Goal: Information Seeking & Learning: Learn about a topic

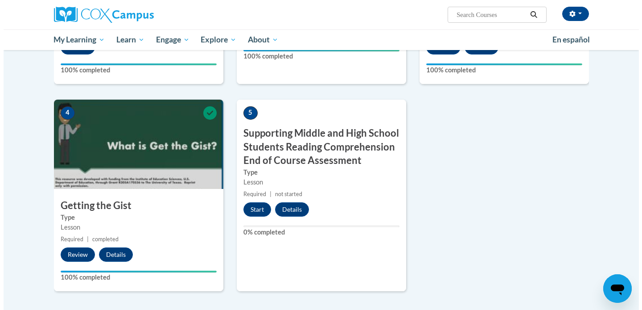
scroll to position [390, 0]
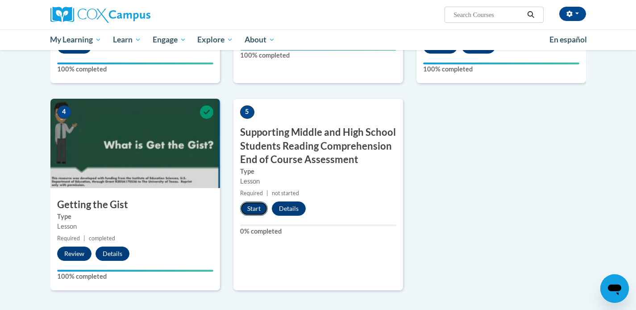
click at [256, 209] on button "Start" at bounding box center [254, 208] width 28 height 14
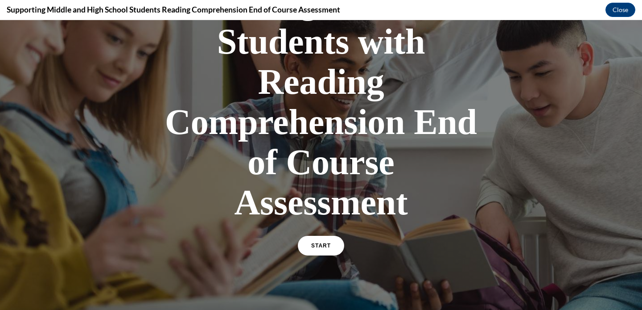
scroll to position [151, 0]
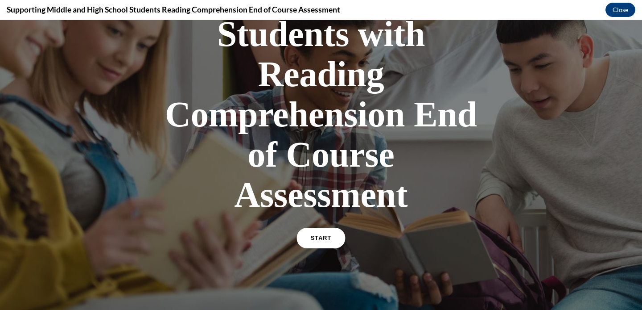
click at [327, 236] on span "START" at bounding box center [321, 238] width 21 height 7
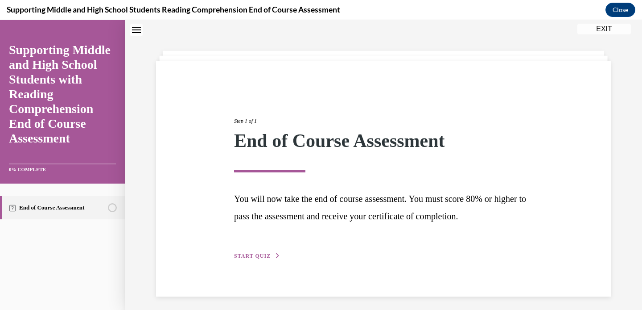
scroll to position [32, 0]
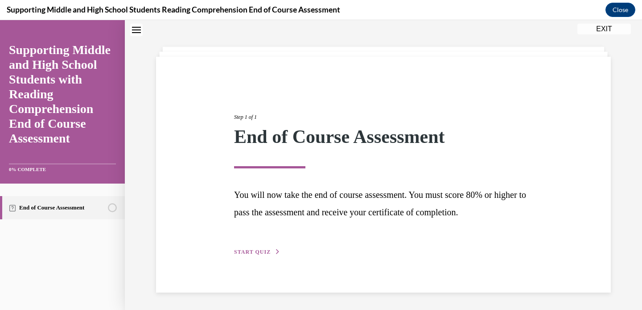
click at [253, 249] on span "START QUIZ" at bounding box center [252, 251] width 37 height 6
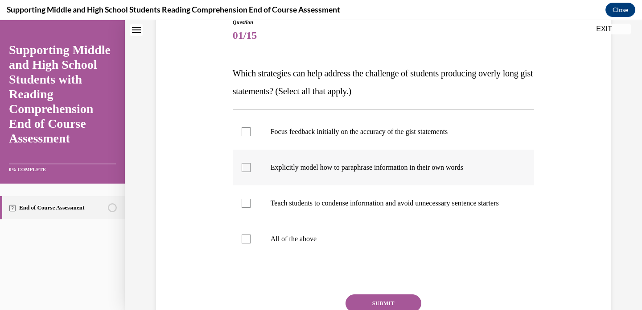
scroll to position [107, 0]
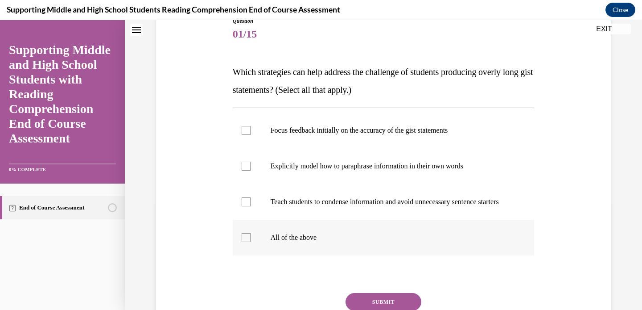
click at [293, 242] on p "All of the above" at bounding box center [392, 237] width 242 height 9
click at [251, 242] on input "All of the above" at bounding box center [246, 237] width 9 height 9
checkbox input "true"
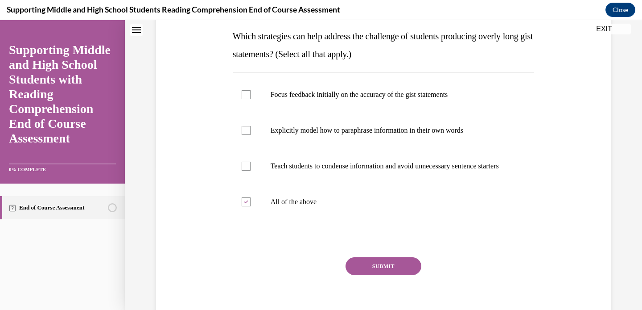
click at [384, 273] on button "SUBMIT" at bounding box center [384, 266] width 76 height 18
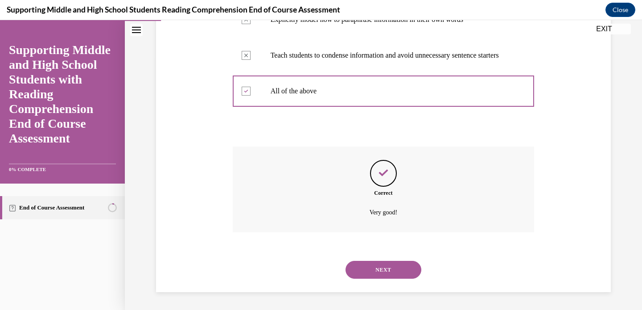
scroll to position [262, 0]
click at [398, 262] on button "NEXT" at bounding box center [384, 270] width 76 height 18
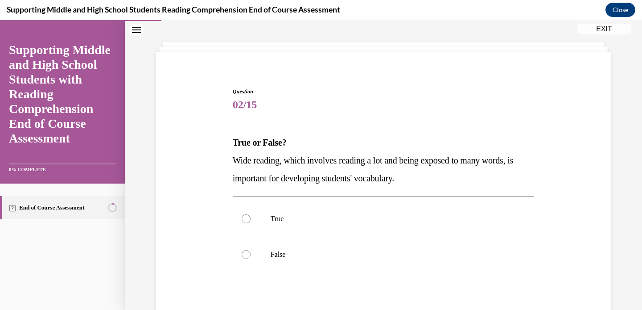
scroll to position [41, 0]
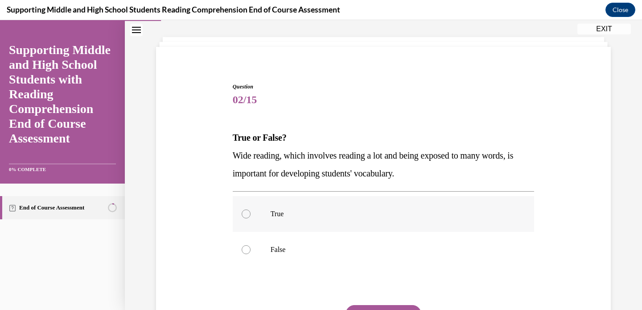
click at [321, 206] on label "True" at bounding box center [384, 214] width 302 height 36
click at [251, 209] on input "True" at bounding box center [246, 213] width 9 height 9
radio input "true"
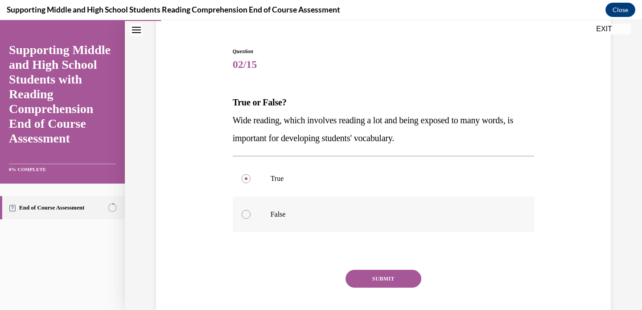
scroll to position [91, 0]
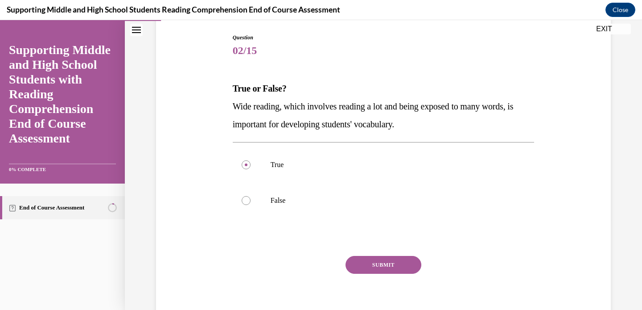
click at [365, 264] on button "SUBMIT" at bounding box center [384, 265] width 76 height 18
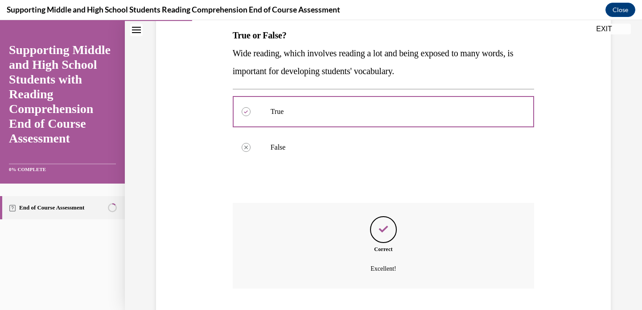
scroll to position [200, 0]
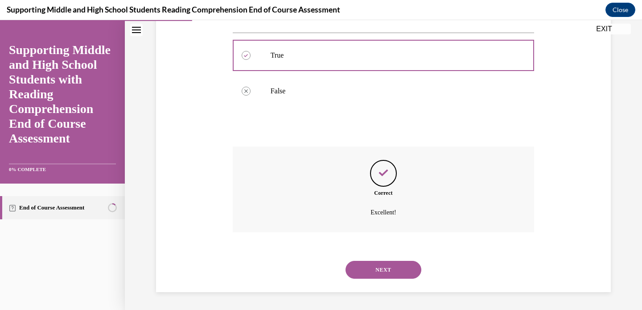
click at [367, 272] on button "NEXT" at bounding box center [384, 270] width 76 height 18
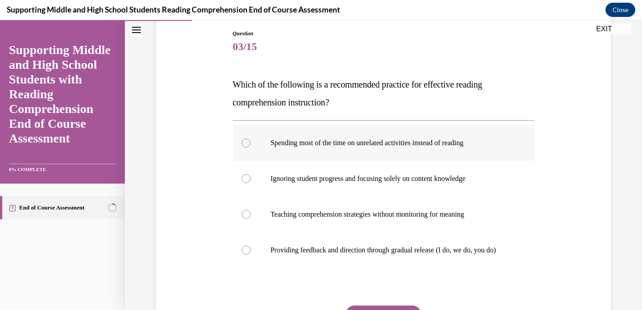
scroll to position [99, 0]
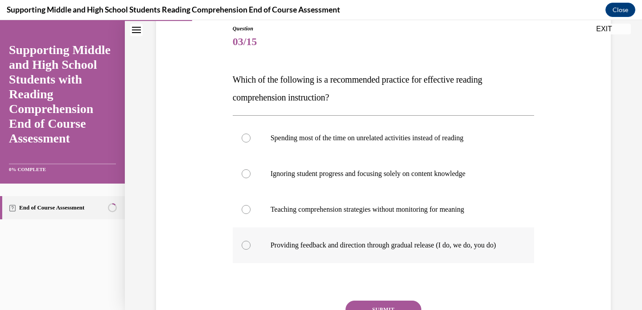
click at [345, 249] on p "Providing feedback and direction through gradual release (I do, we do, you do)" at bounding box center [392, 244] width 242 height 9
click at [251, 249] on input "Providing feedback and direction through gradual release (I do, we do, you do)" at bounding box center [246, 244] width 9 height 9
radio input "true"
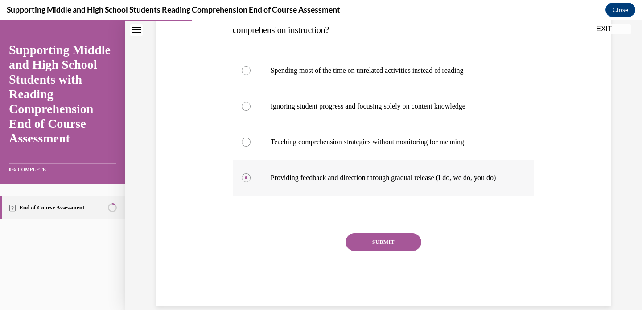
scroll to position [173, 0]
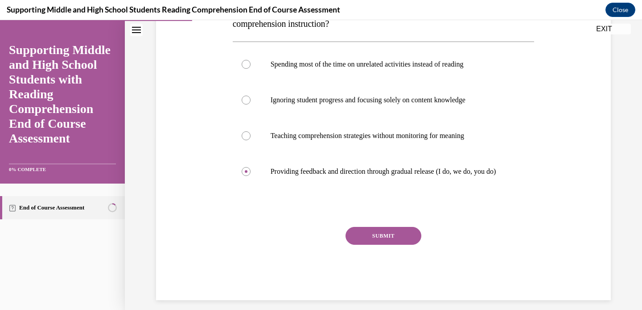
click at [377, 244] on button "SUBMIT" at bounding box center [384, 236] width 76 height 18
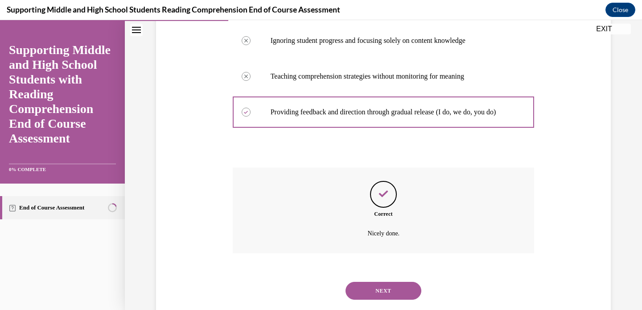
scroll to position [262, 0]
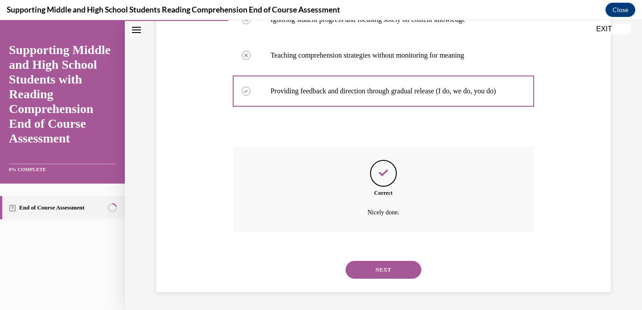
click at [356, 275] on button "NEXT" at bounding box center [384, 270] width 76 height 18
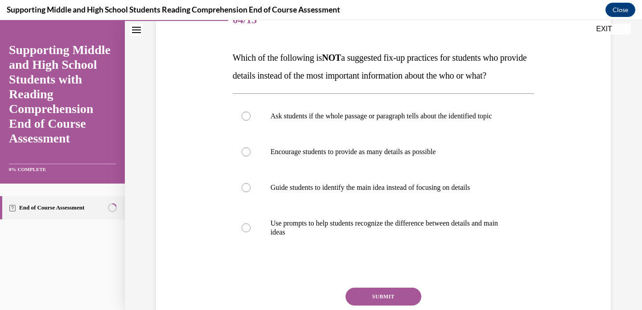
scroll to position [127, 0]
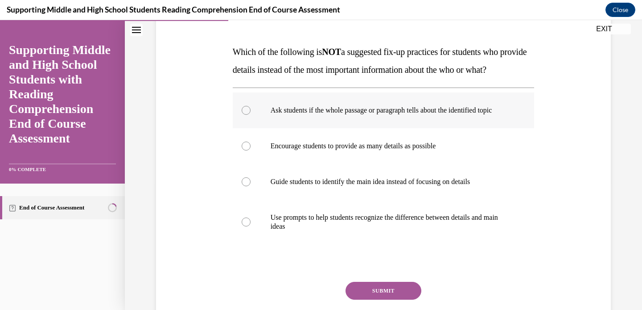
click at [373, 115] on p "Ask students if the whole passage or paragraph tells about the identified topic" at bounding box center [392, 110] width 242 height 9
click at [251, 115] on input "Ask students if the whole passage or paragraph tells about the identified topic" at bounding box center [246, 110] width 9 height 9
radio input "true"
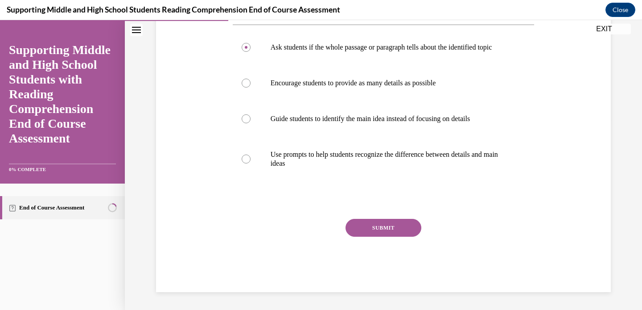
click at [374, 236] on button "SUBMIT" at bounding box center [384, 228] width 76 height 18
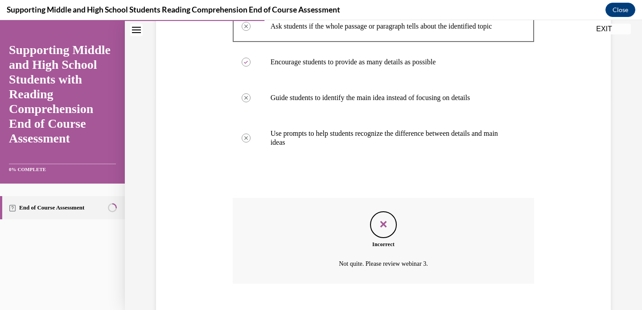
scroll to position [289, 0]
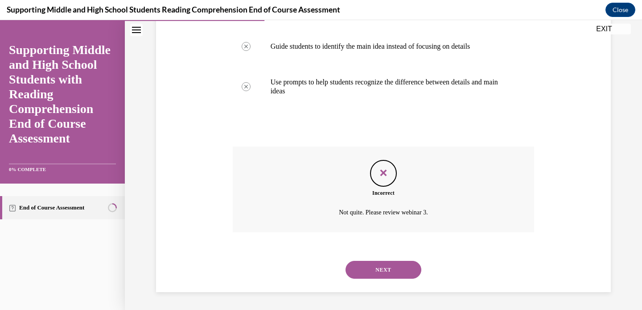
click at [392, 266] on button "NEXT" at bounding box center [384, 270] width 76 height 18
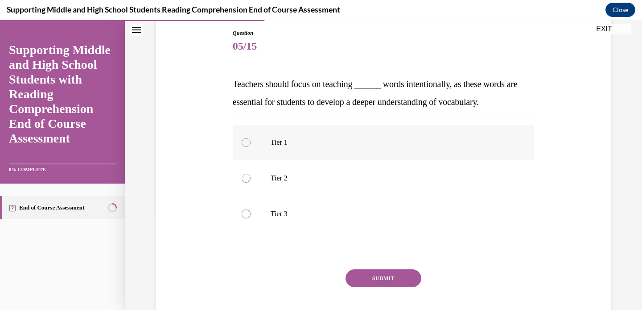
scroll to position [102, 0]
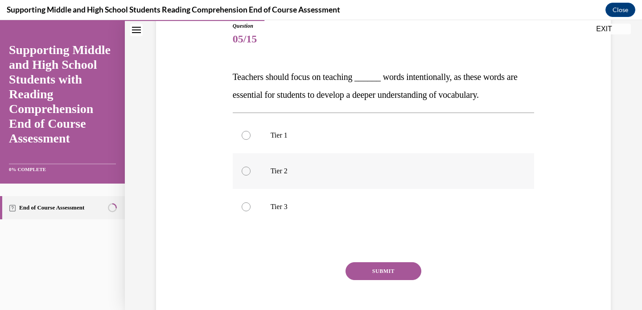
click at [270, 162] on label "Tier 2" at bounding box center [384, 171] width 302 height 36
click at [251, 166] on input "Tier 2" at bounding box center [246, 170] width 9 height 9
radio input "true"
click at [359, 272] on button "SUBMIT" at bounding box center [384, 271] width 76 height 18
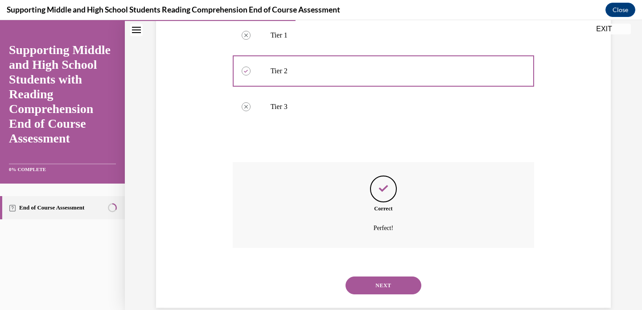
scroll to position [218, 0]
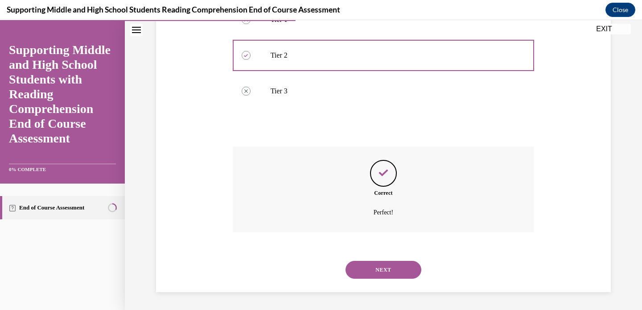
click at [375, 269] on button "NEXT" at bounding box center [384, 270] width 76 height 18
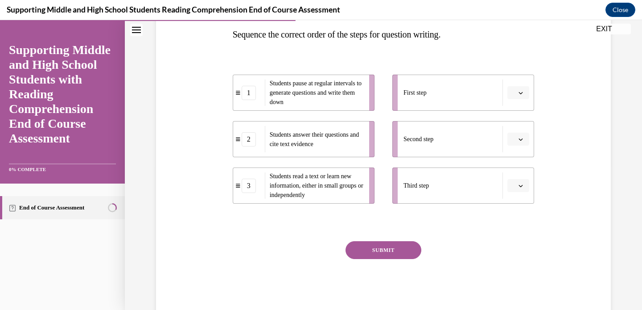
scroll to position [146, 0]
click at [521, 95] on button "button" at bounding box center [519, 91] width 22 height 13
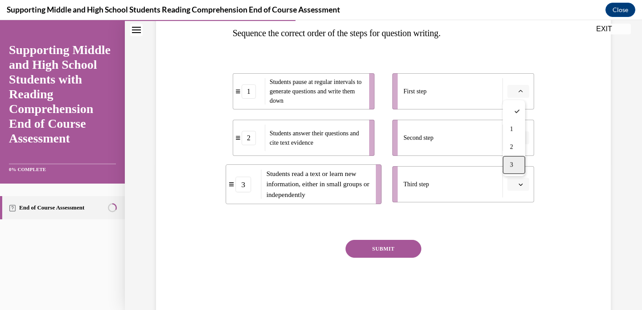
click at [518, 162] on div "3" at bounding box center [514, 165] width 22 height 18
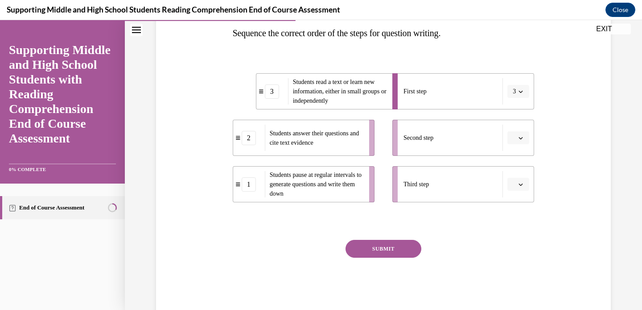
click at [514, 135] on button "button" at bounding box center [519, 137] width 22 height 13
click at [516, 178] on div "1" at bounding box center [514, 175] width 22 height 18
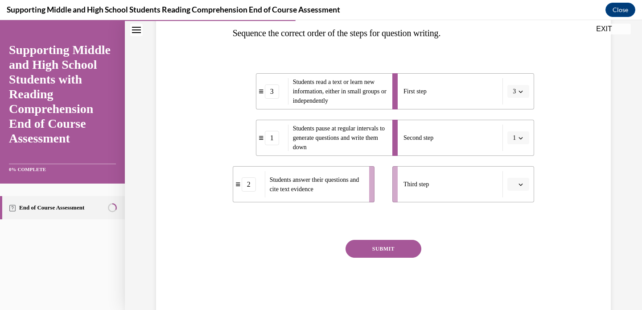
click at [518, 186] on span "button" at bounding box center [521, 184] width 6 height 6
click at [516, 241] on div "2" at bounding box center [514, 240] width 22 height 18
click at [408, 248] on button "SUBMIT" at bounding box center [384, 249] width 76 height 18
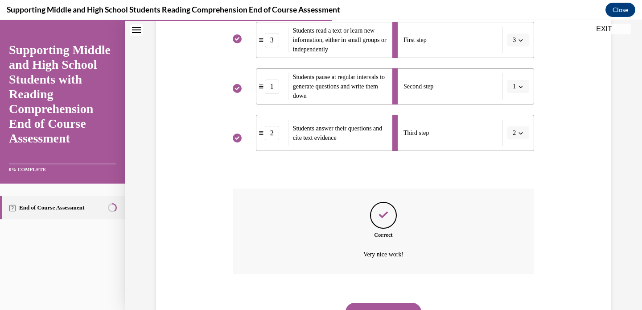
scroll to position [222, 0]
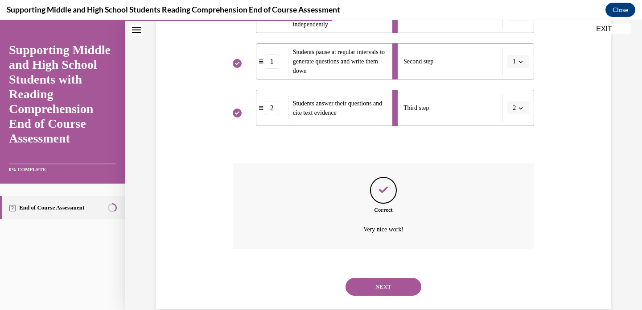
click at [396, 293] on button "NEXT" at bounding box center [384, 286] width 76 height 18
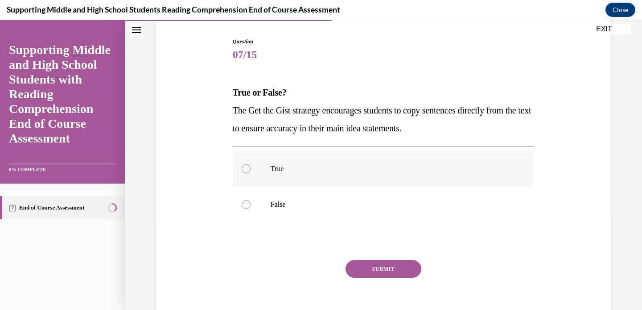
scroll to position [87, 0]
click at [314, 208] on label "False" at bounding box center [384, 204] width 302 height 36
click at [251, 208] on input "False" at bounding box center [246, 203] width 9 height 9
radio input "true"
click at [373, 268] on button "SUBMIT" at bounding box center [384, 268] width 76 height 18
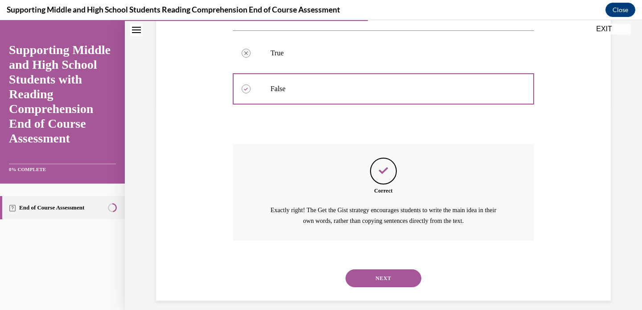
scroll to position [211, 0]
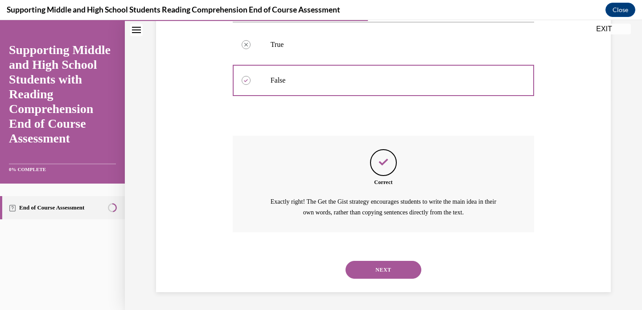
click at [382, 271] on button "NEXT" at bounding box center [384, 270] width 76 height 18
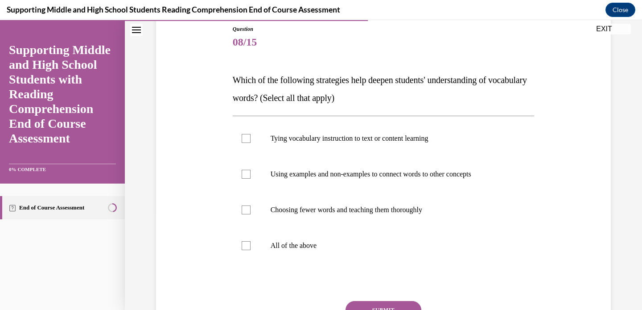
scroll to position [100, 0]
click at [331, 181] on label "Using examples and non-examples to connect words to other concepts" at bounding box center [384, 173] width 302 height 36
click at [251, 178] on input "Using examples and non-examples to connect words to other concepts" at bounding box center [246, 173] width 9 height 9
checkbox input "true"
click at [253, 249] on label "All of the above" at bounding box center [384, 245] width 302 height 36
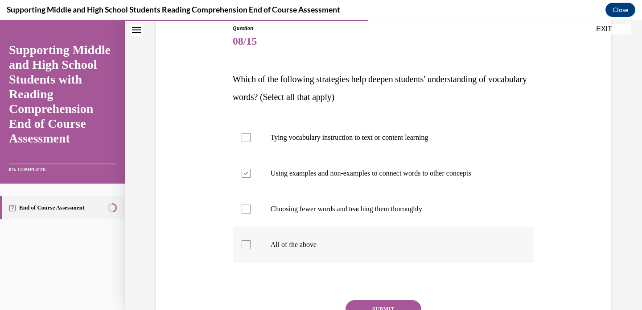
click at [251, 249] on input "All of the above" at bounding box center [246, 244] width 9 height 9
checkbox input "true"
click at [243, 211] on div at bounding box center [246, 208] width 9 height 9
click at [243, 211] on input "Choosing fewer words and teaching them thoroughly" at bounding box center [246, 208] width 9 height 9
checkbox input "true"
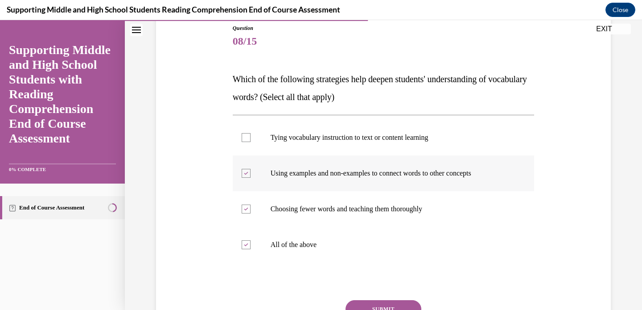
click at [242, 176] on div at bounding box center [246, 173] width 9 height 9
click at [242, 176] on input "Using examples and non-examples to connect words to other concepts" at bounding box center [246, 173] width 9 height 9
checkbox input "false"
click at [244, 211] on div at bounding box center [246, 208] width 9 height 9
click at [244, 211] on input "Choosing fewer words and teaching them thoroughly" at bounding box center [246, 208] width 9 height 9
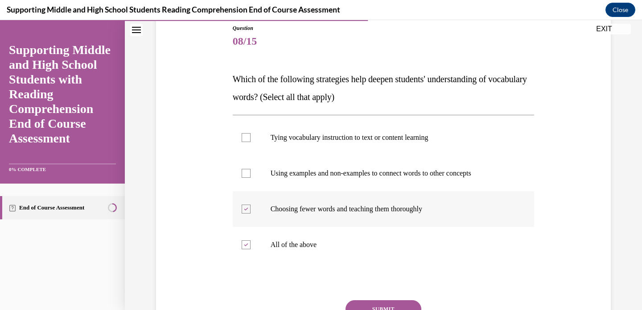
checkbox input "false"
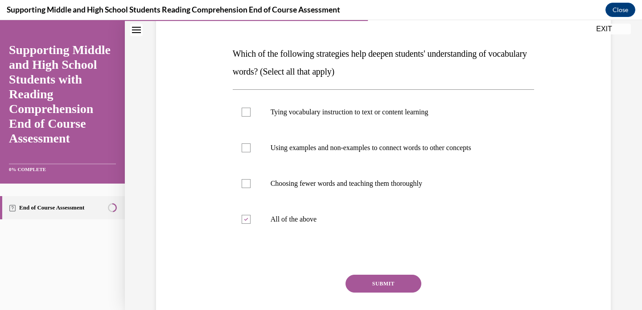
click at [386, 284] on button "SUBMIT" at bounding box center [384, 283] width 76 height 18
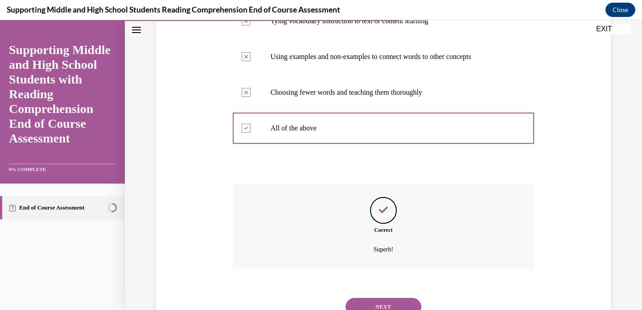
scroll to position [249, 0]
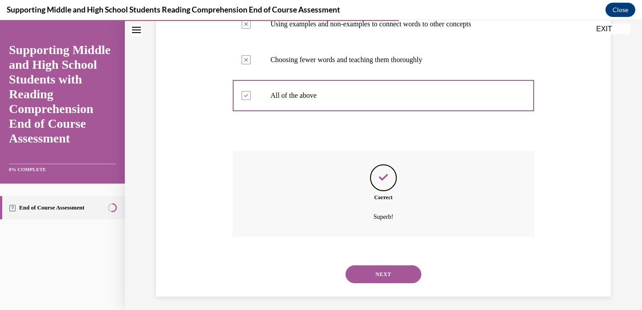
click at [387, 275] on button "NEXT" at bounding box center [384, 274] width 76 height 18
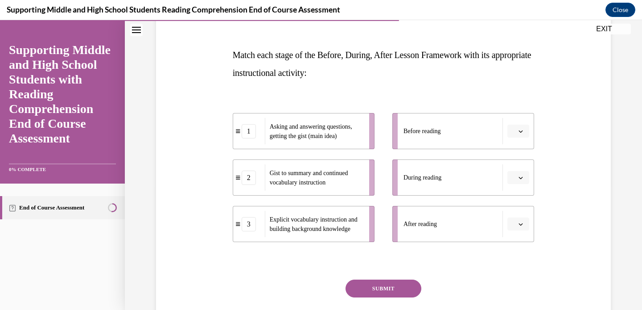
scroll to position [123, 0]
click at [518, 135] on button "button" at bounding box center [519, 131] width 22 height 13
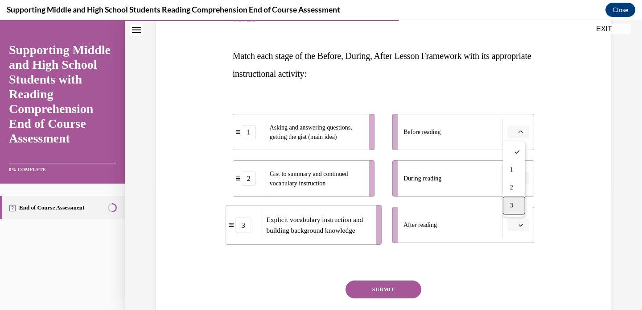
click at [518, 206] on div "3" at bounding box center [514, 205] width 22 height 18
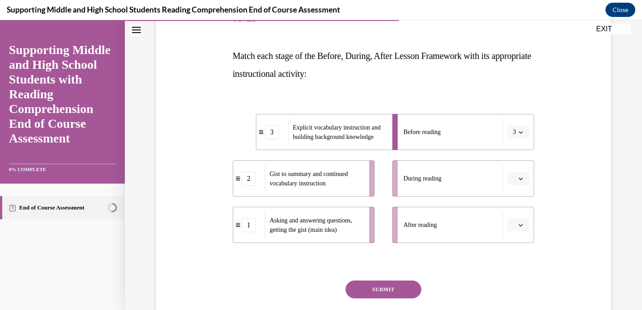
click at [519, 179] on icon "button" at bounding box center [521, 178] width 4 height 4
click at [517, 216] on div "1" at bounding box center [514, 216] width 22 height 18
click at [517, 229] on button "button" at bounding box center [519, 224] width 22 height 13
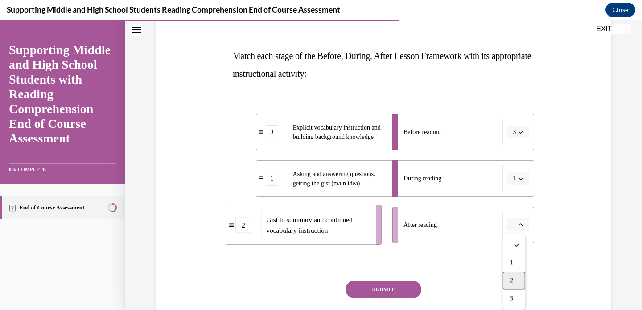
click at [515, 280] on div "2" at bounding box center [514, 280] width 22 height 18
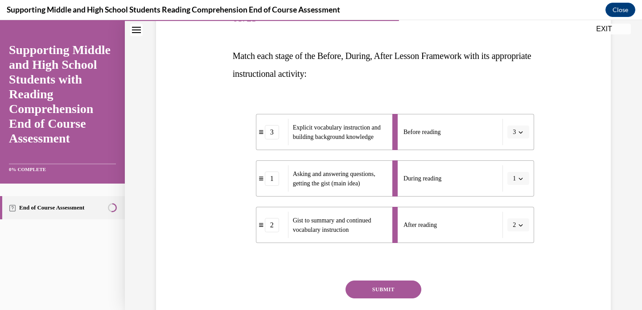
click at [377, 286] on button "SUBMIT" at bounding box center [384, 289] width 76 height 18
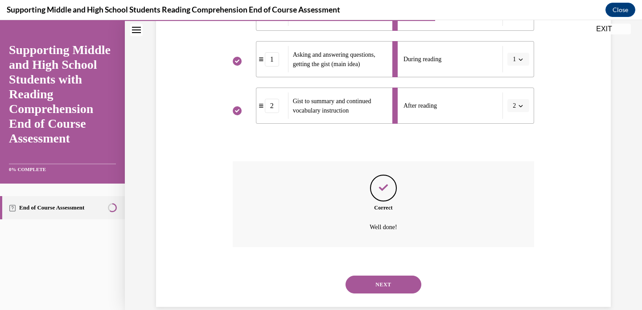
scroll to position [257, 0]
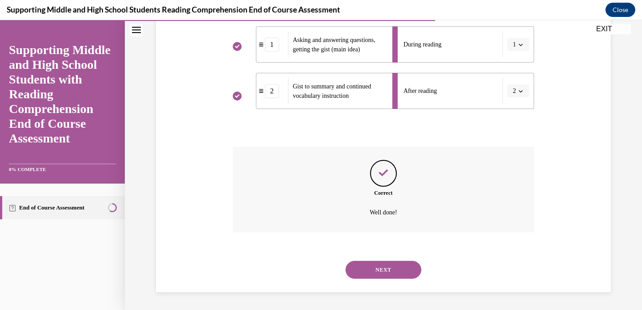
click at [398, 269] on button "NEXT" at bounding box center [384, 270] width 76 height 18
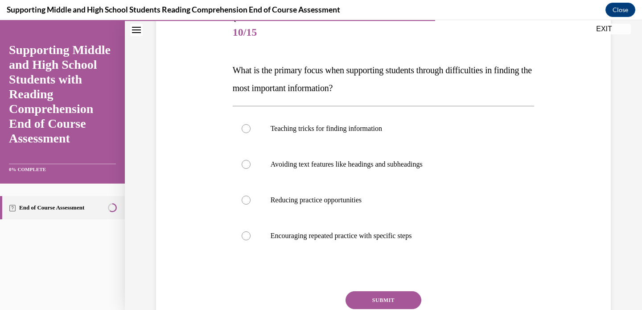
scroll to position [112, 0]
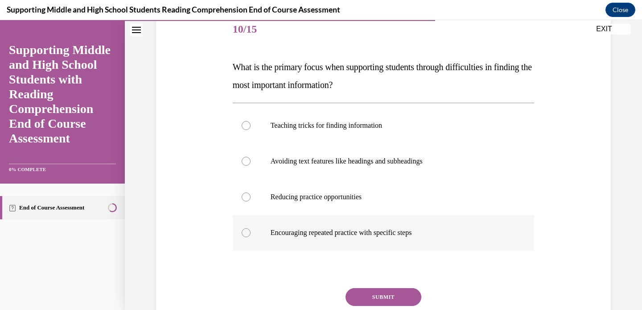
click at [335, 235] on p "Encouraging repeated practice with specific steps" at bounding box center [392, 232] width 242 height 9
click at [251, 235] on input "Encouraging repeated practice with specific steps" at bounding box center [246, 232] width 9 height 9
radio input "true"
click at [378, 291] on button "SUBMIT" at bounding box center [384, 297] width 76 height 18
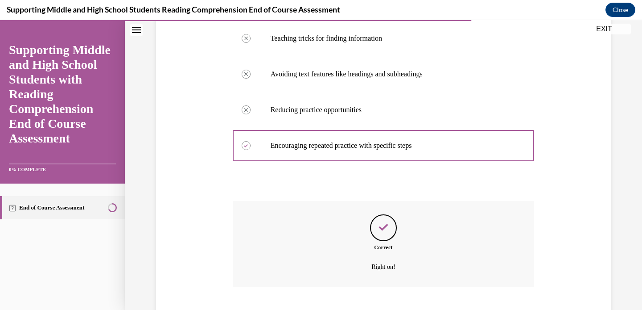
scroll to position [253, 0]
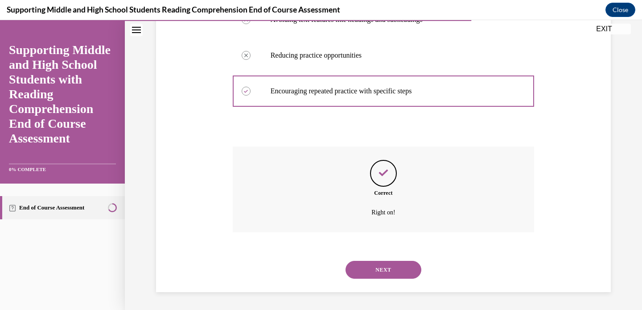
click at [369, 272] on button "NEXT" at bounding box center [384, 270] width 76 height 18
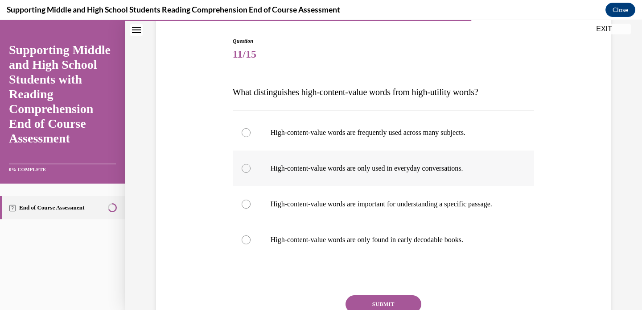
scroll to position [91, 0]
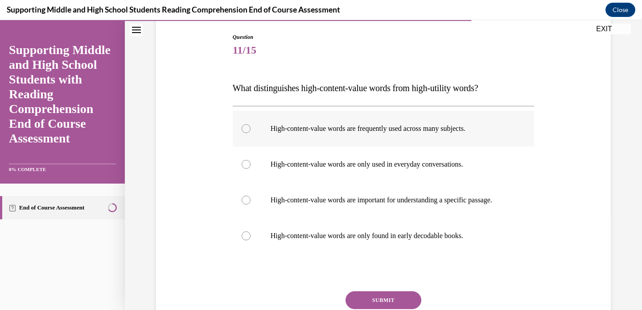
click at [338, 136] on label "High-content-value words are frequently used across many subjects." at bounding box center [384, 129] width 302 height 36
click at [251, 133] on input "High-content-value words are frequently used across many subjects." at bounding box center [246, 128] width 9 height 9
radio input "true"
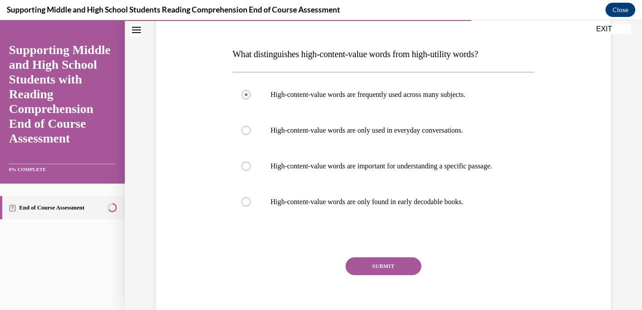
click at [375, 275] on button "SUBMIT" at bounding box center [384, 266] width 76 height 18
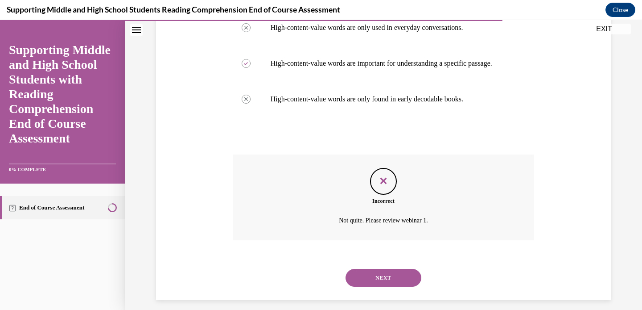
scroll to position [237, 0]
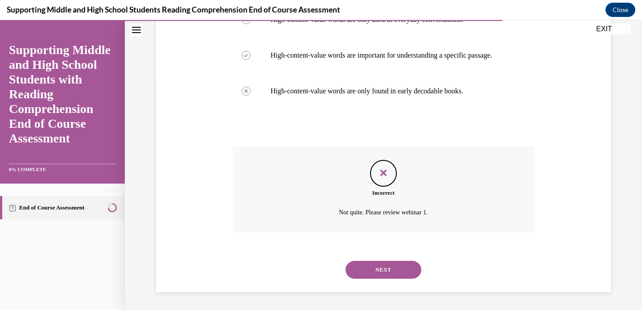
click at [378, 277] on button "NEXT" at bounding box center [384, 270] width 76 height 18
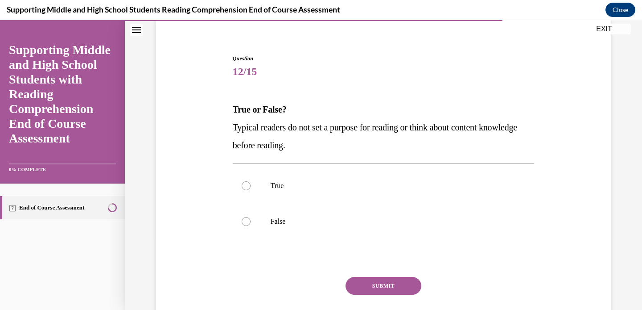
scroll to position [76, 0]
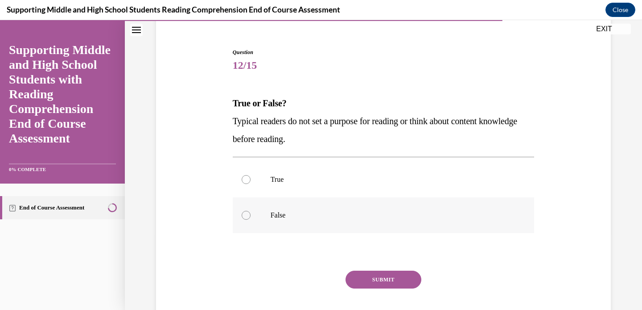
click at [281, 228] on label "False" at bounding box center [384, 215] width 302 height 36
click at [251, 219] on input "False" at bounding box center [246, 215] width 9 height 9
radio input "true"
click at [377, 277] on button "SUBMIT" at bounding box center [384, 279] width 76 height 18
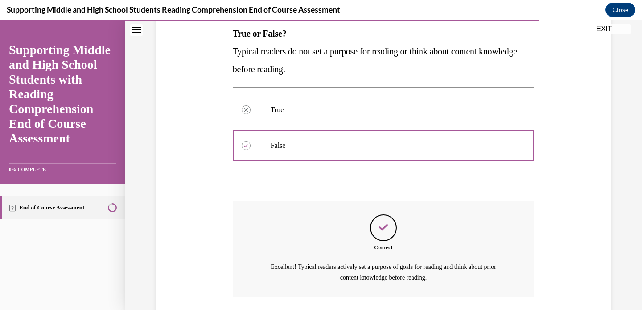
scroll to position [211, 0]
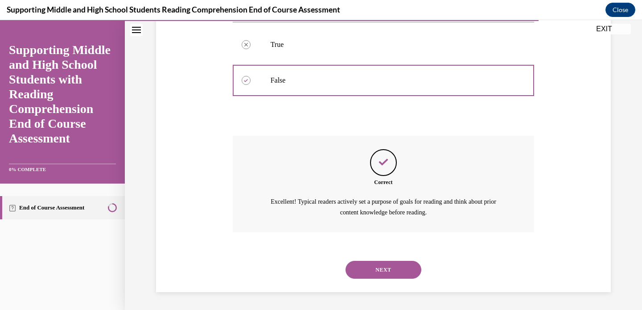
click at [389, 273] on button "NEXT" at bounding box center [384, 270] width 76 height 18
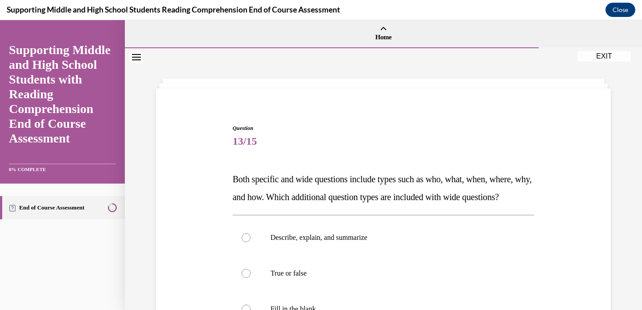
click at [389, 273] on label "True or false" at bounding box center [384, 273] width 302 height 36
click at [251, 273] on input "True or false" at bounding box center [246, 273] width 9 height 9
radio input "true"
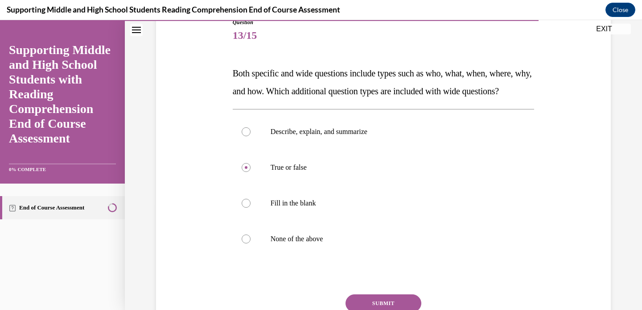
scroll to position [108, 0]
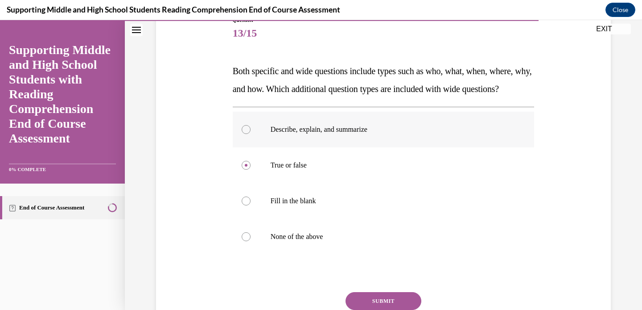
click at [352, 147] on label "Describe, explain, and summarize" at bounding box center [384, 130] width 302 height 36
click at [251, 134] on input "Describe, explain, and summarize" at bounding box center [246, 129] width 9 height 9
radio input "true"
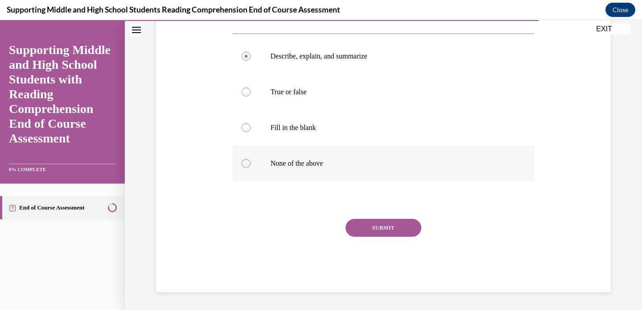
scroll to position [199, 0]
click at [373, 234] on button "SUBMIT" at bounding box center [384, 228] width 76 height 18
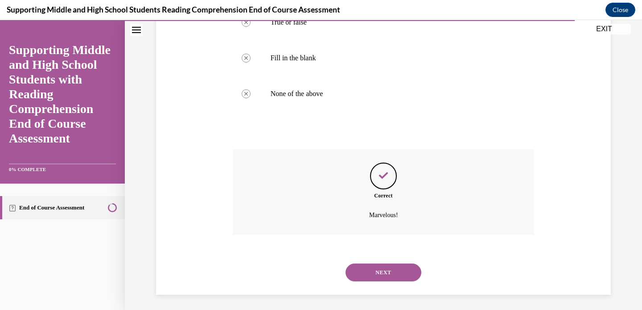
scroll to position [271, 0]
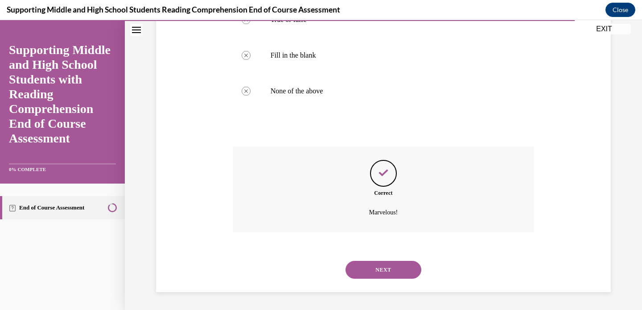
click at [381, 268] on button "NEXT" at bounding box center [384, 270] width 76 height 18
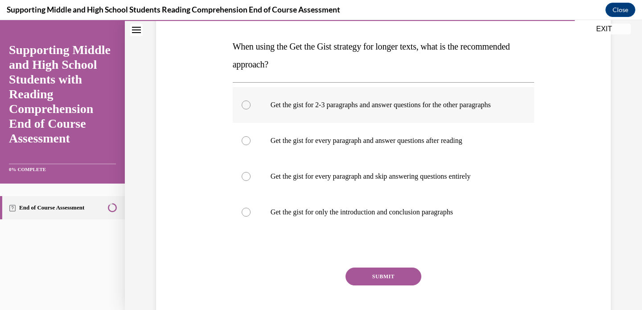
scroll to position [136, 0]
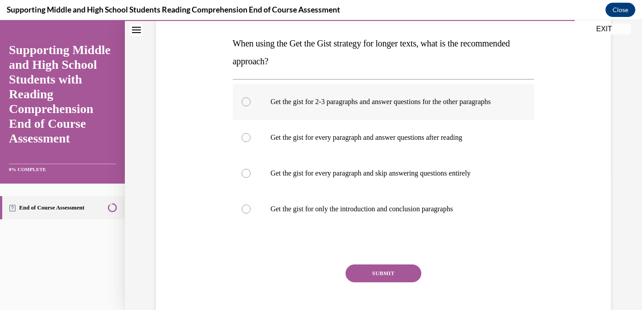
click at [338, 105] on p "Get the gist for 2-3 paragraphs and answer questions for the other paragraphs" at bounding box center [392, 101] width 242 height 9
click at [251, 105] on input "Get the gist for 2-3 paragraphs and answer questions for the other paragraphs" at bounding box center [246, 101] width 9 height 9
radio input "true"
click at [379, 282] on button "SUBMIT" at bounding box center [384, 273] width 76 height 18
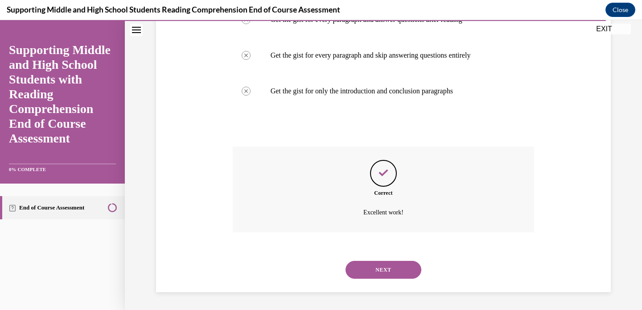
scroll to position [262, 0]
click at [401, 267] on button "NEXT" at bounding box center [384, 270] width 76 height 18
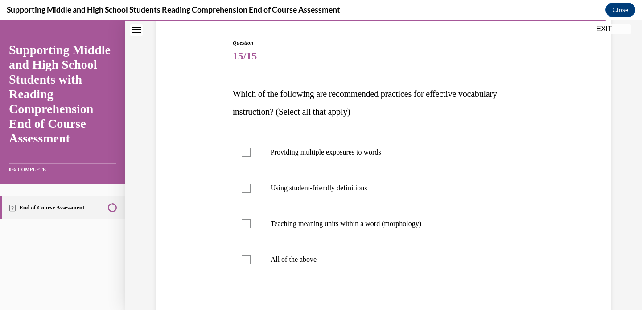
scroll to position [91, 0]
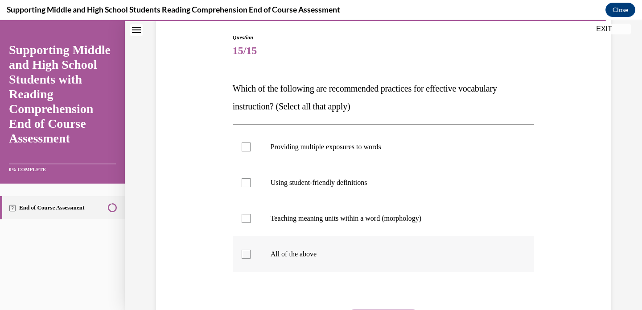
click at [311, 257] on p "All of the above" at bounding box center [392, 253] width 242 height 9
click at [251, 257] on input "All of the above" at bounding box center [246, 253] width 9 height 9
checkbox input "true"
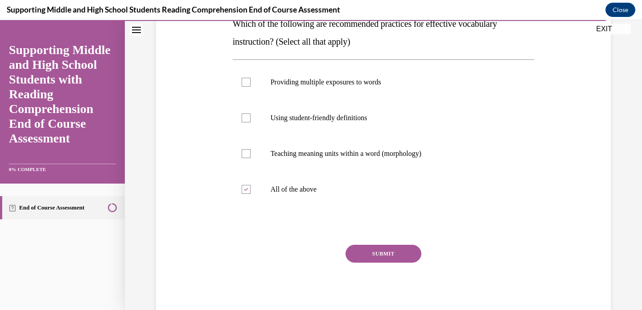
click at [388, 257] on button "SUBMIT" at bounding box center [384, 253] width 76 height 18
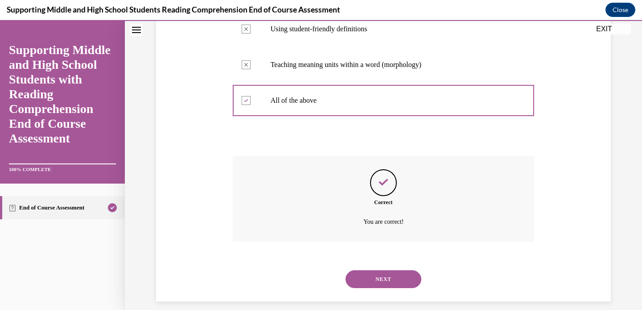
scroll to position [242, 0]
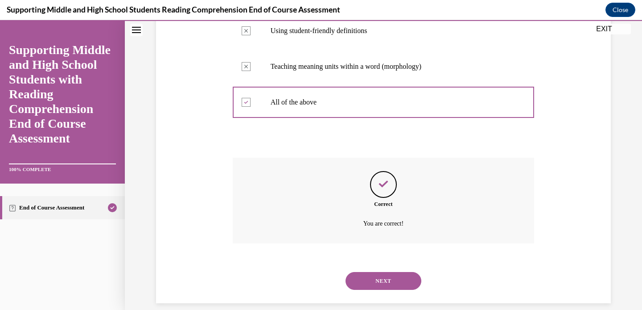
click at [377, 280] on button "NEXT" at bounding box center [384, 281] width 76 height 18
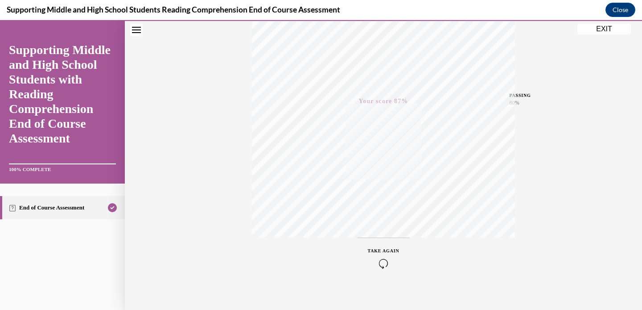
scroll to position [168, 0]
click at [598, 31] on button "EXIT" at bounding box center [605, 29] width 54 height 11
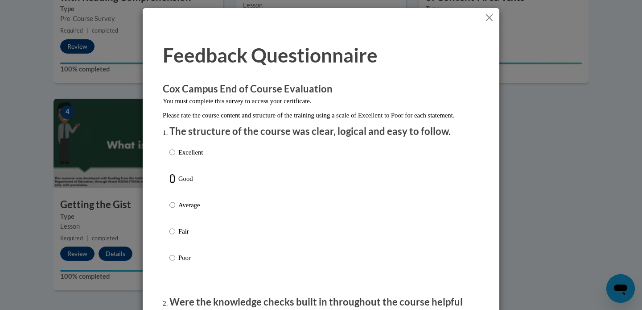
click at [170, 183] on input "Good" at bounding box center [173, 179] width 6 height 10
radio input "true"
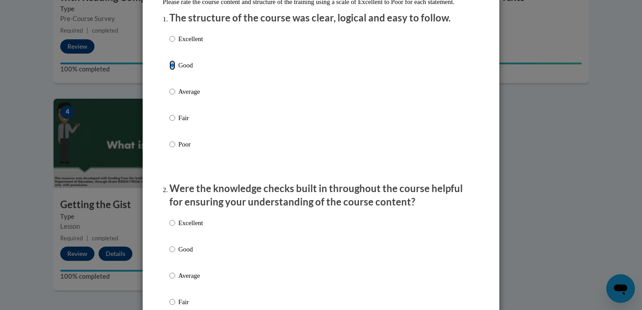
scroll to position [115, 0]
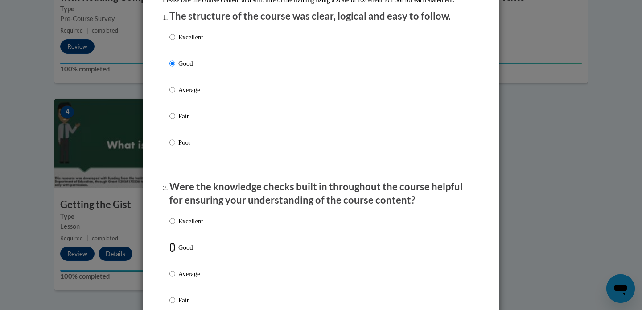
click at [170, 252] on input "Good" at bounding box center [173, 247] width 6 height 10
radio input "true"
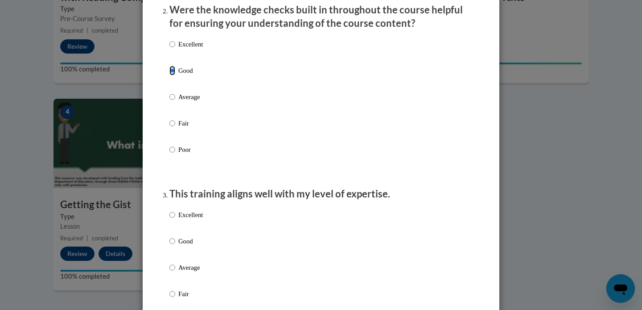
scroll to position [294, 0]
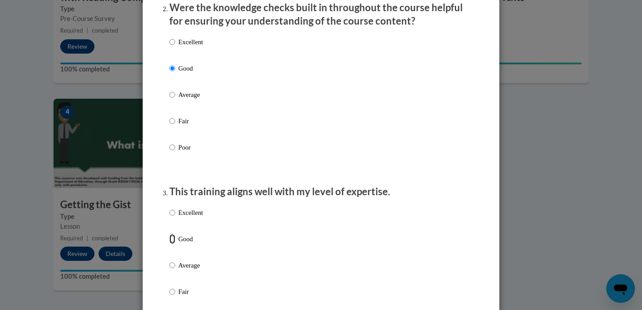
click at [170, 244] on input "Good" at bounding box center [173, 239] width 6 height 10
radio input "true"
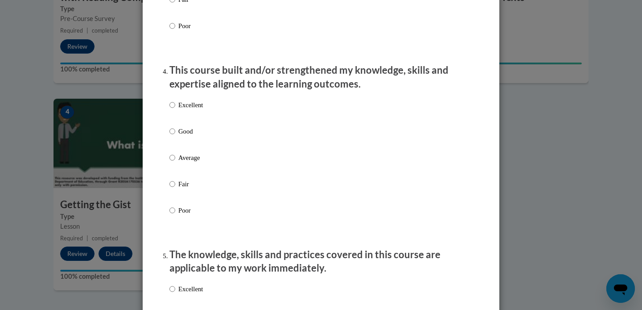
scroll to position [592, 0]
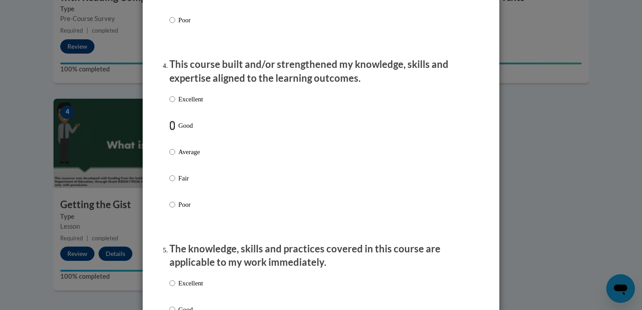
click at [170, 130] on input "Good" at bounding box center [173, 125] width 6 height 10
radio input "true"
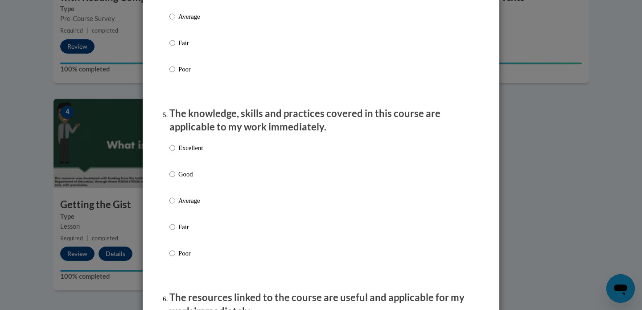
scroll to position [735, 0]
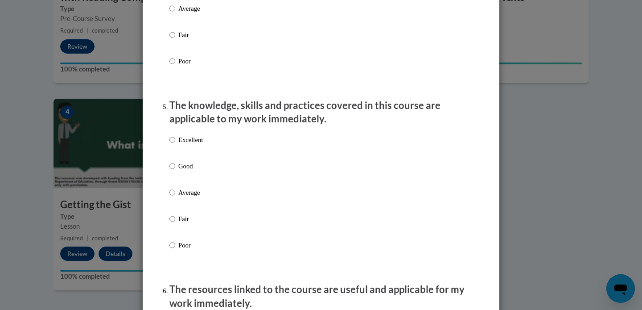
click at [171, 179] on label "Good" at bounding box center [186, 173] width 33 height 24
click at [171, 171] on input "Good" at bounding box center [173, 166] width 6 height 10
radio input "true"
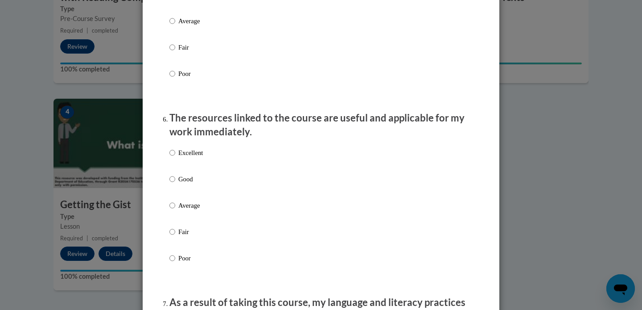
scroll to position [912, 0]
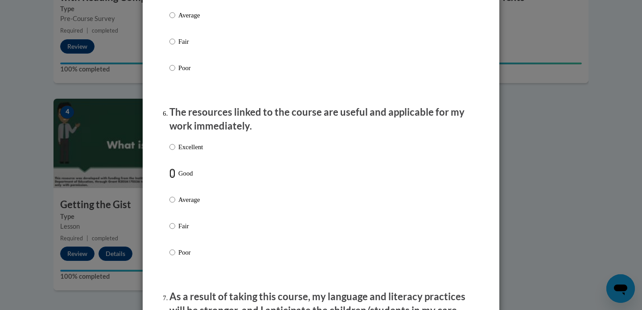
click at [170, 178] on input "Good" at bounding box center [173, 173] width 6 height 10
radio input "true"
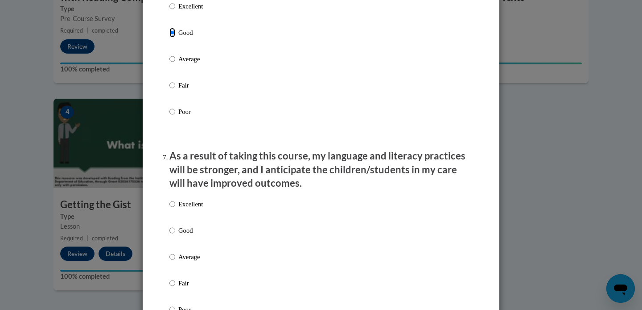
scroll to position [1060, 0]
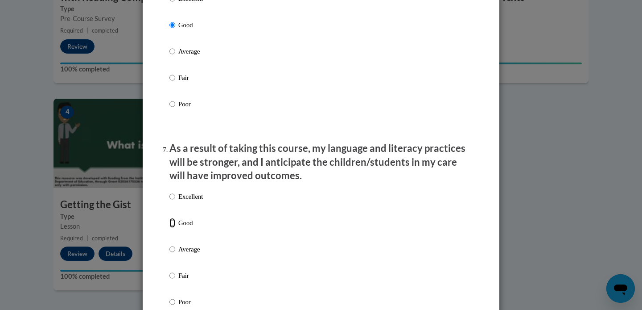
click at [170, 228] on input "Good" at bounding box center [173, 223] width 6 height 10
radio input "true"
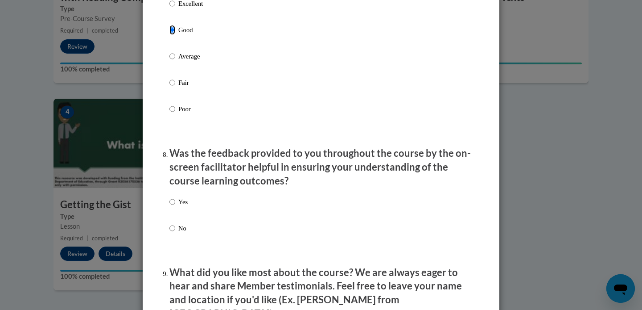
scroll to position [1255, 0]
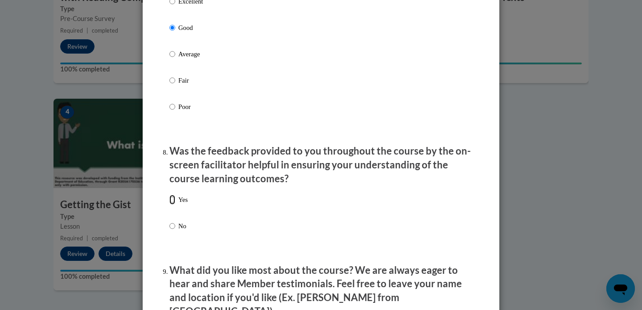
click at [171, 204] on input "Yes" at bounding box center [173, 200] width 6 height 10
radio input "true"
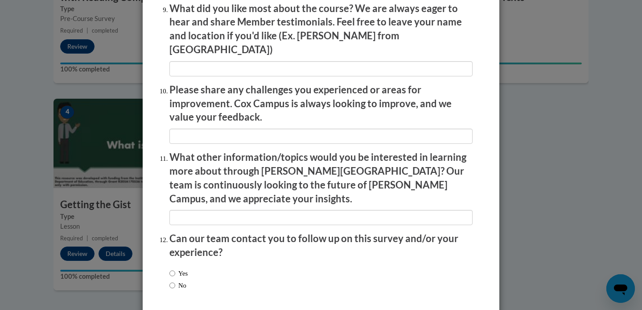
scroll to position [1544, 0]
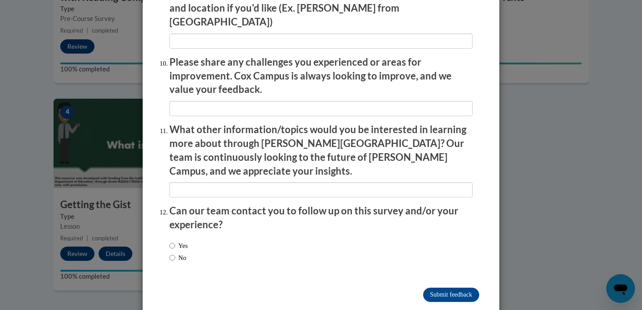
click at [172, 253] on label "No" at bounding box center [178, 258] width 17 height 10
click at [172, 253] on input "No" at bounding box center [173, 258] width 6 height 10
radio input "true"
click at [443, 287] on input "Submit feedback" at bounding box center [451, 294] width 56 height 14
